Goal: Task Accomplishment & Management: Use online tool/utility

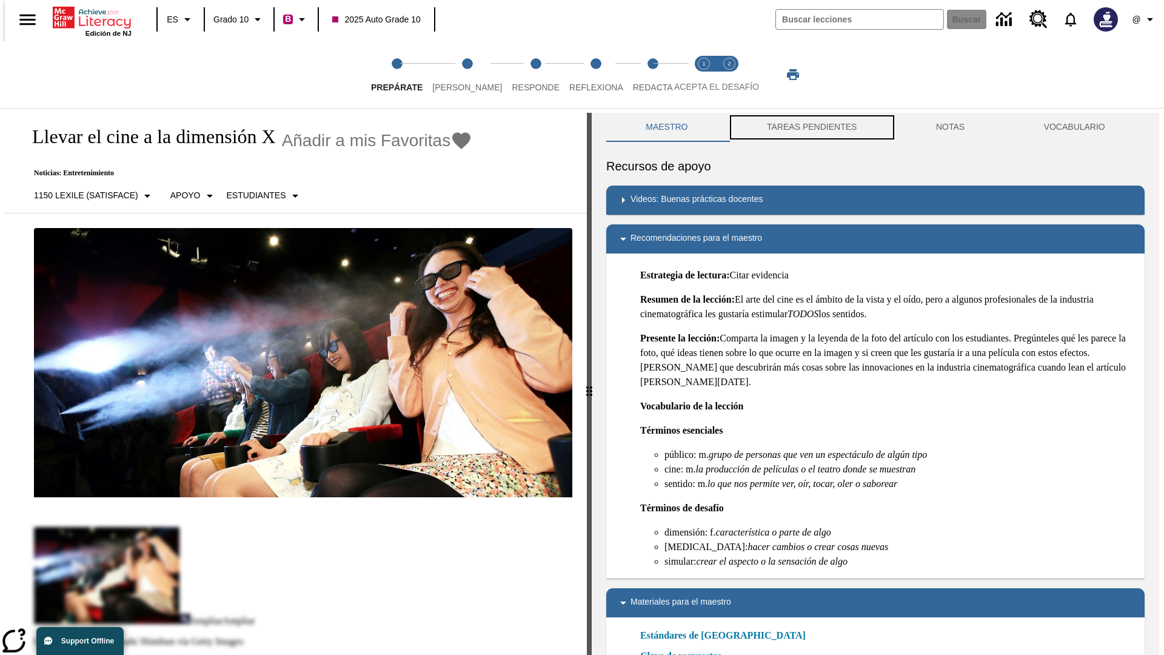
click at [811, 127] on button "TAREAS PENDIENTES" at bounding box center [812, 127] width 169 height 29
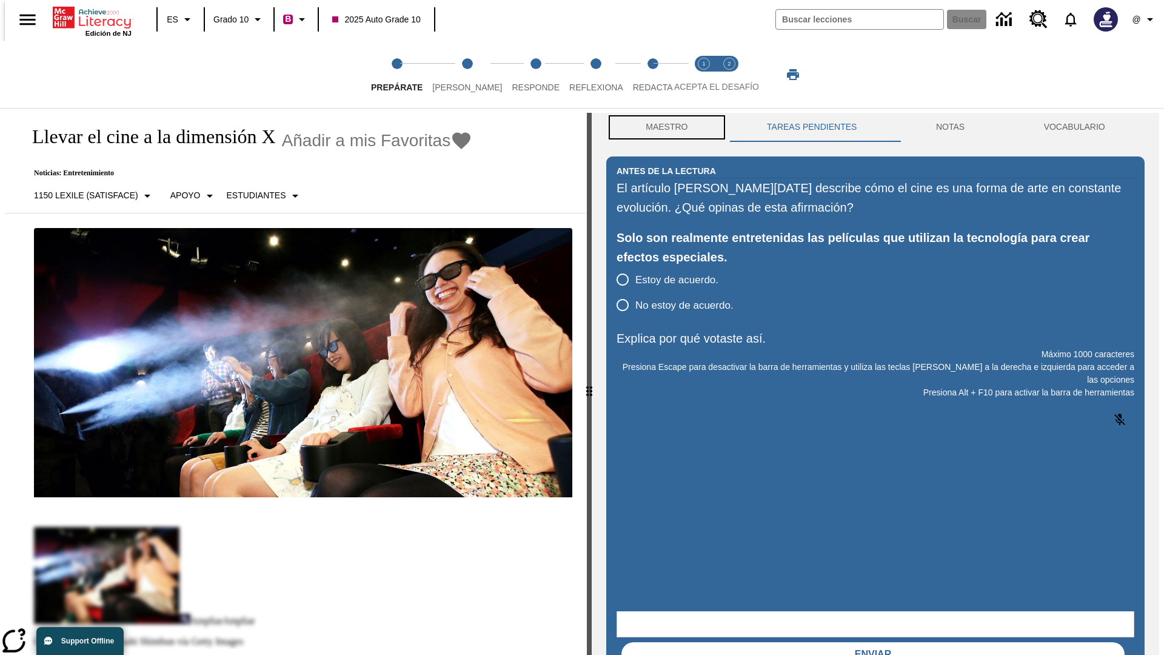
scroll to position [1, 0]
click at [663, 127] on button "Maestro" at bounding box center [666, 126] width 121 height 29
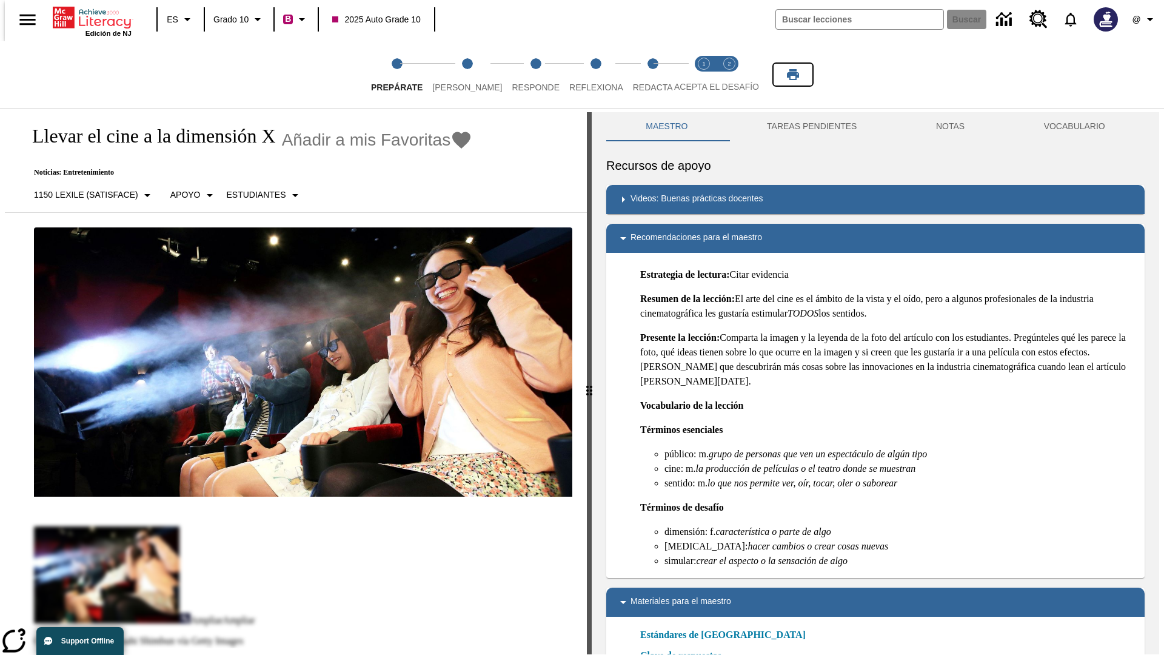
click at [793, 75] on icon "Imprimir" at bounding box center [793, 74] width 12 height 11
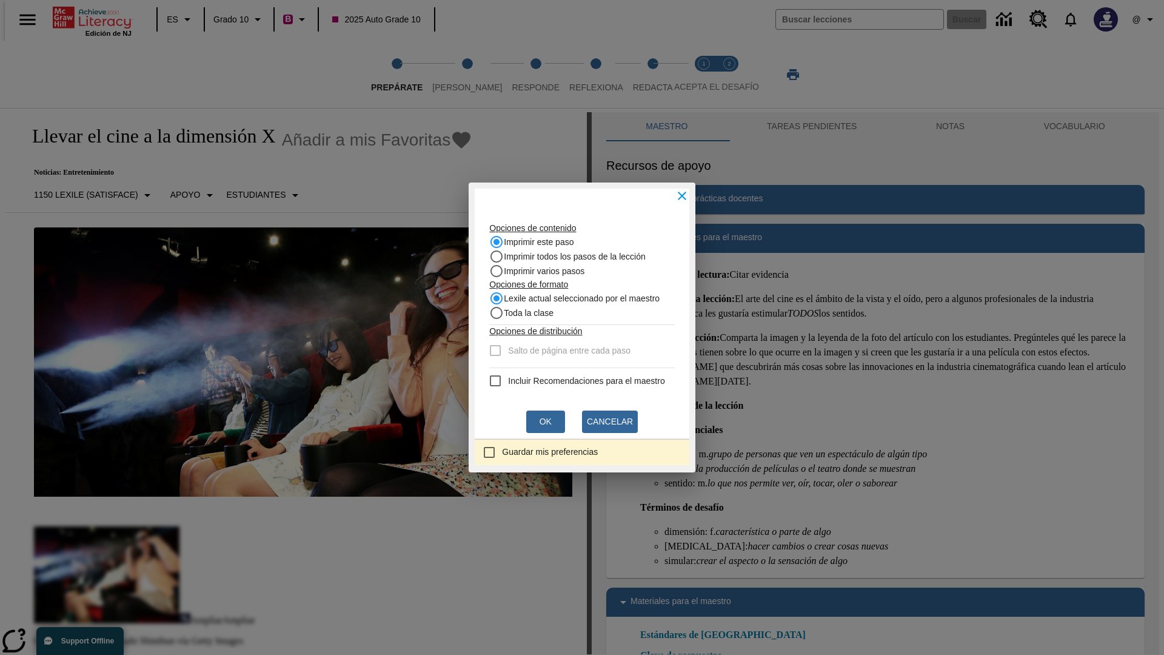
click at [488, 381] on recommendation "Incluir Recomendaciones para el maestro" at bounding box center [495, 381] width 15 height 15
checkbox recommendation "true"
click at [546, 421] on button "Ok" at bounding box center [545, 421] width 39 height 22
